Goal: Task Accomplishment & Management: Complete application form

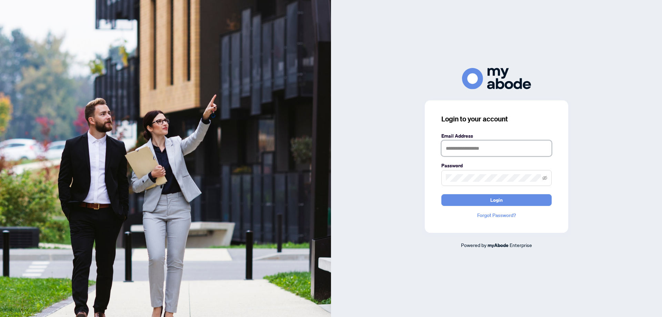
click at [465, 153] on input "text" at bounding box center [496, 148] width 110 height 16
type input "**********"
click at [441, 194] on button "Login" at bounding box center [496, 200] width 110 height 12
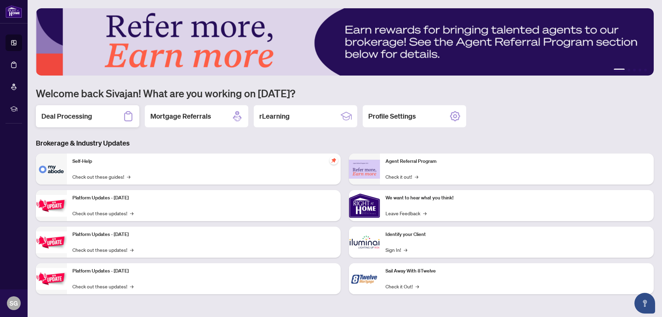
click at [79, 114] on h2 "Deal Processing" at bounding box center [66, 116] width 51 height 10
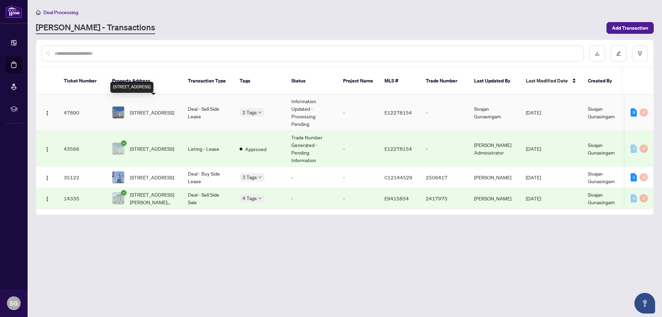
click at [174, 110] on span "[STREET_ADDRESS]" at bounding box center [152, 113] width 44 height 8
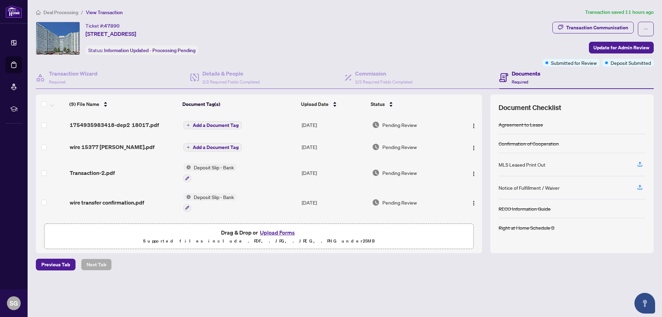
click at [265, 231] on button "Upload Forms" at bounding box center [277, 232] width 39 height 9
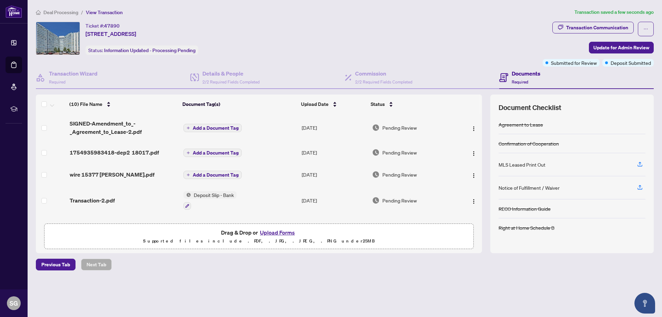
click at [226, 128] on span "Add a Document Tag" at bounding box center [216, 127] width 46 height 5
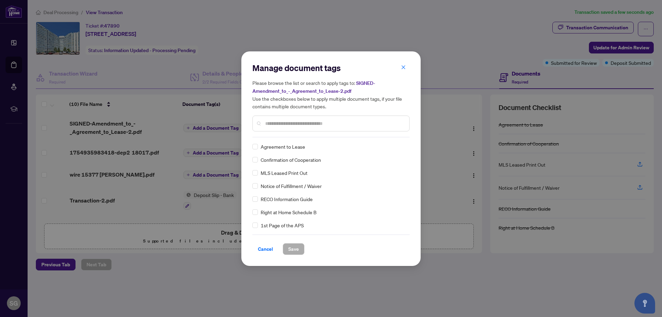
click at [296, 138] on div "Manage document tags Please browse the list or search to apply tags to: SIGNED-…" at bounding box center [330, 158] width 157 height 192
click at [280, 124] on input "text" at bounding box center [334, 124] width 139 height 8
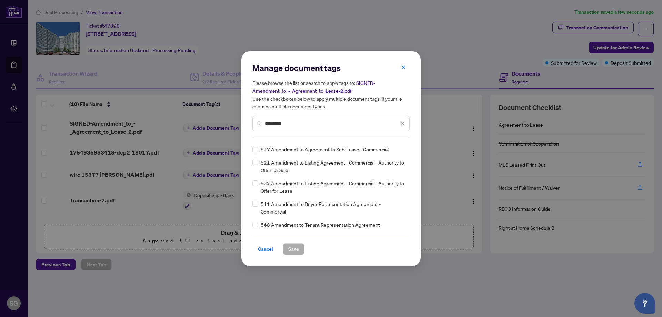
scroll to position [103, 0]
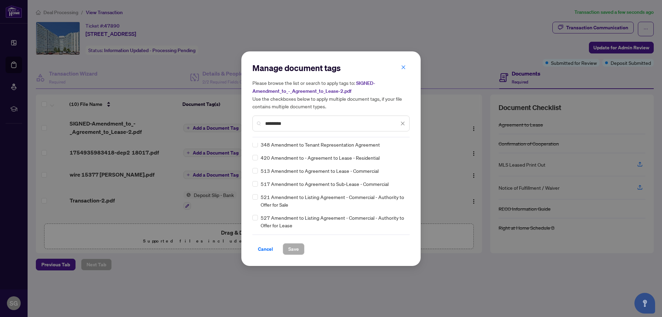
type input "*********"
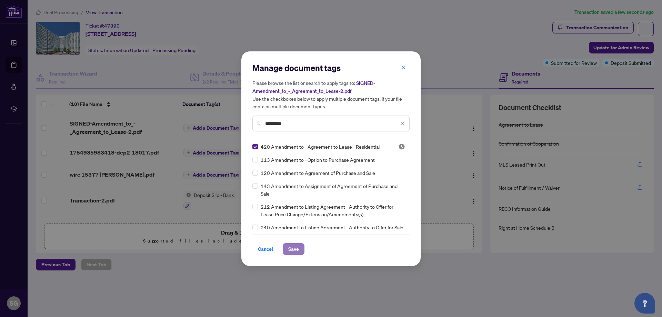
click at [298, 251] on span "Save" at bounding box center [293, 248] width 11 height 11
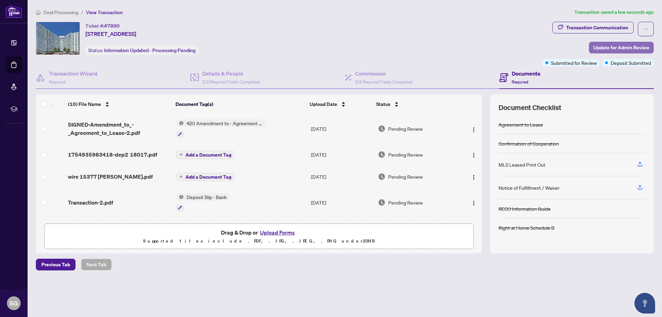
click at [615, 52] on span "Update for Admin Review" at bounding box center [621, 47] width 56 height 11
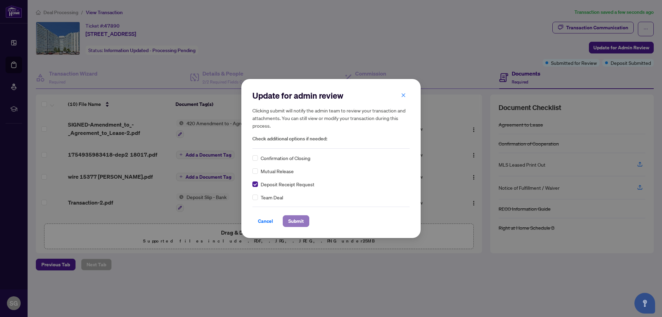
click at [303, 218] on span "Submit" at bounding box center [296, 220] width 16 height 11
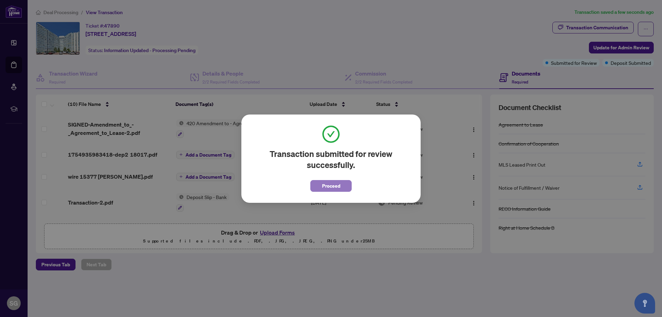
click at [339, 187] on span "Proceed" at bounding box center [331, 185] width 18 height 11
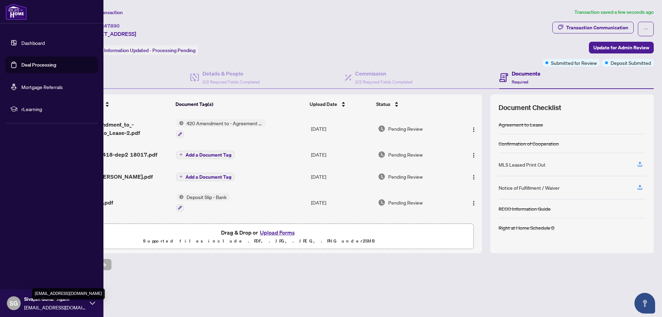
click at [61, 301] on span "Sivajan Gunasingam" at bounding box center [55, 299] width 62 height 8
click at [21, 262] on span "Logout" at bounding box center [28, 261] width 16 height 11
